Goal: Task Accomplishment & Management: Manage account settings

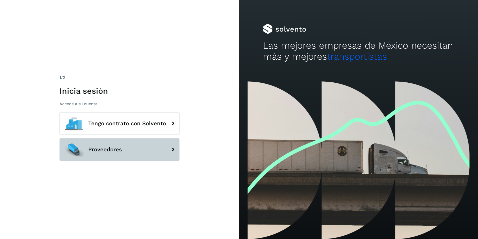
click at [131, 150] on button "Proveedores" at bounding box center [120, 149] width 120 height 23
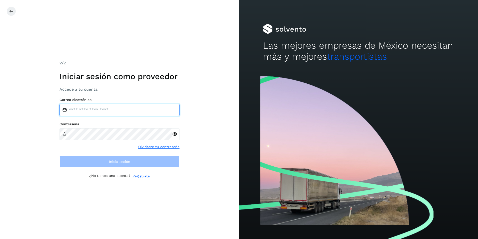
type input "**********"
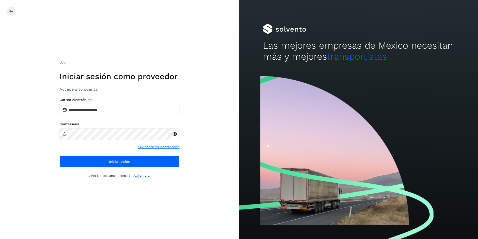
click at [115, 142] on div "Contraseña Olvidaste tu contraseña" at bounding box center [120, 136] width 120 height 28
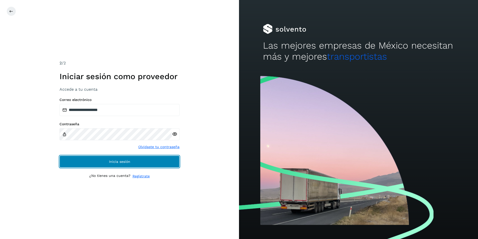
click at [117, 162] on span "Inicia sesión" at bounding box center [119, 162] width 21 height 4
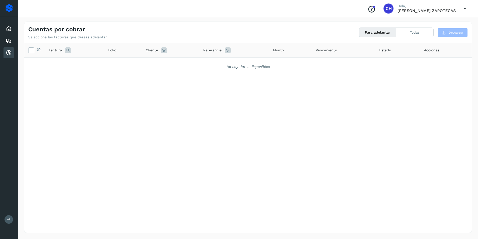
click at [10, 52] on icon at bounding box center [9, 53] width 6 height 6
click at [415, 36] on button "Todas" at bounding box center [414, 32] width 37 height 9
